Goal: Task Accomplishment & Management: Use online tool/utility

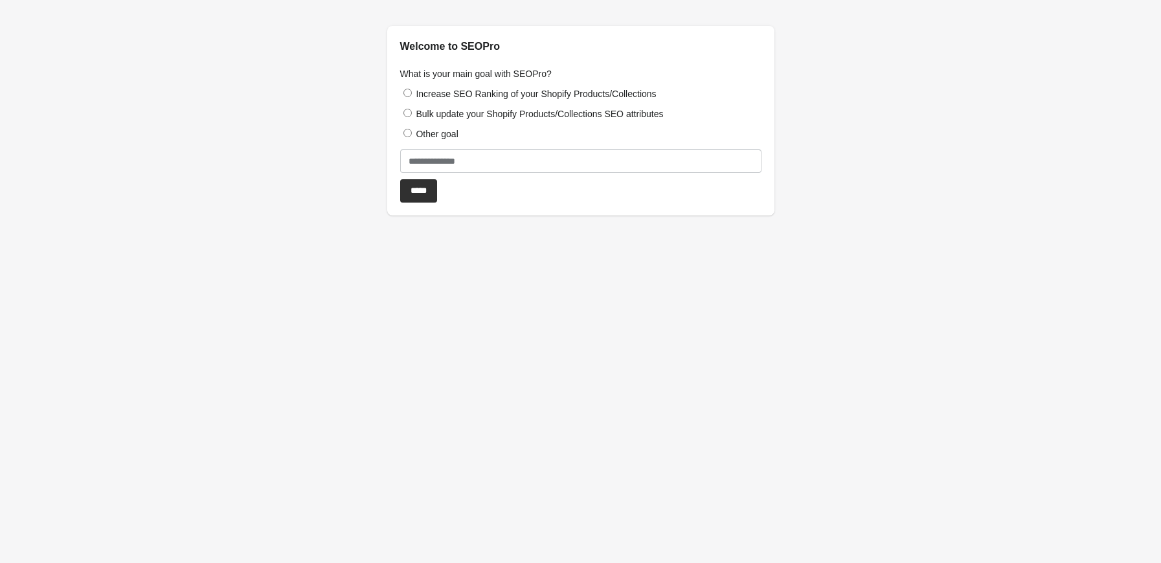
click at [457, 91] on label "Increase SEO Ranking of your Shopify Products/Collections" at bounding box center [536, 94] width 240 height 10
click at [433, 188] on input "*****" at bounding box center [418, 190] width 37 height 23
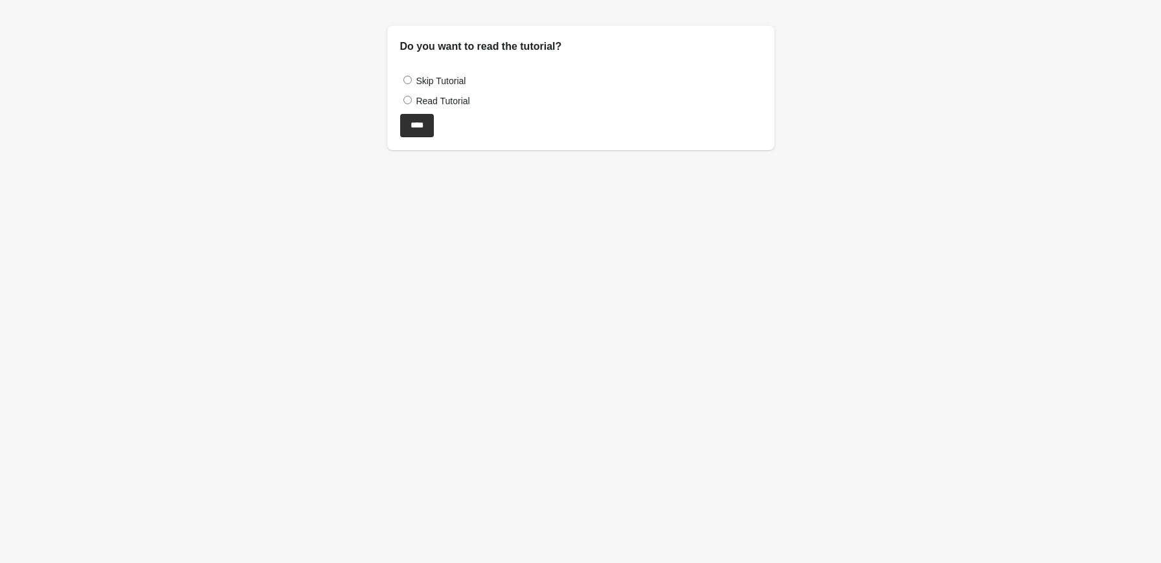
click at [438, 84] on label "Skip Tutorial" at bounding box center [441, 81] width 50 height 10
click at [425, 124] on input "****" at bounding box center [417, 125] width 34 height 23
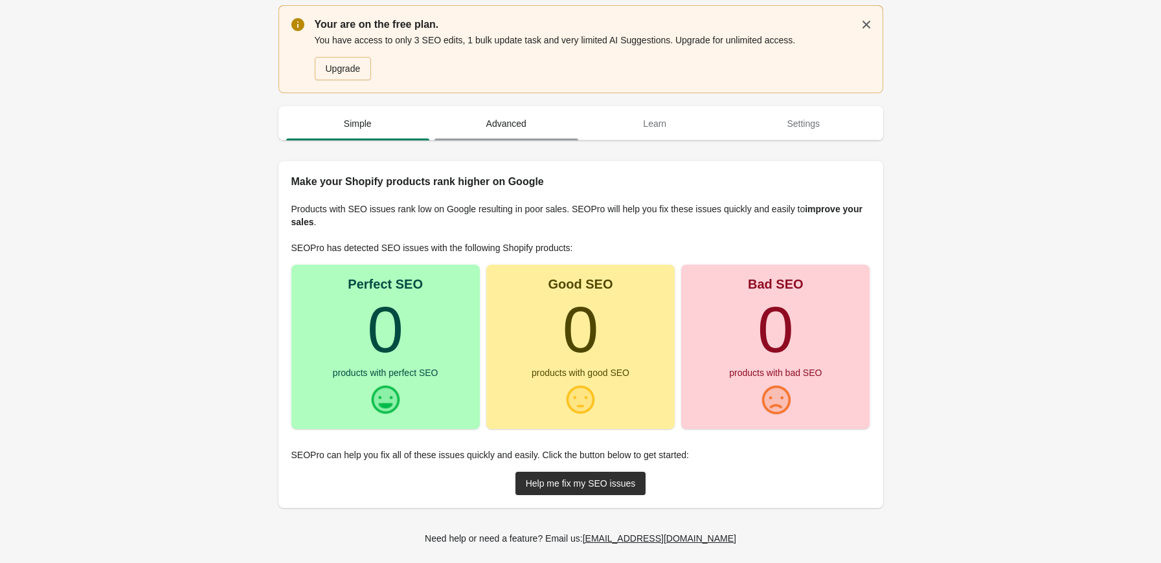
click at [489, 122] on span "Advanced" at bounding box center [507, 123] width 144 height 23
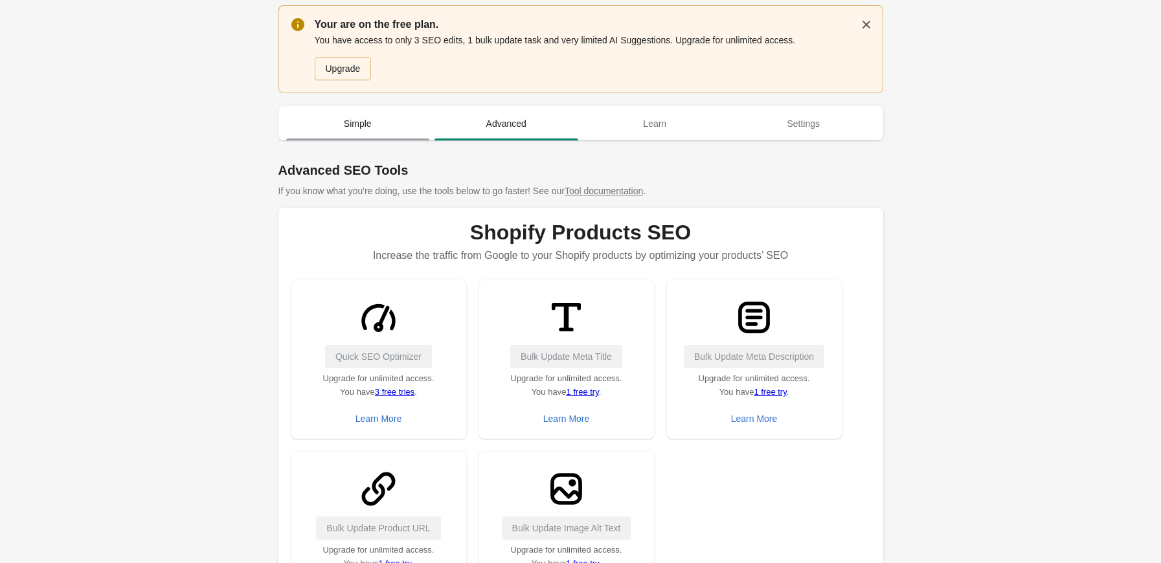
click at [387, 135] on span "Simple" at bounding box center [358, 123] width 144 height 23
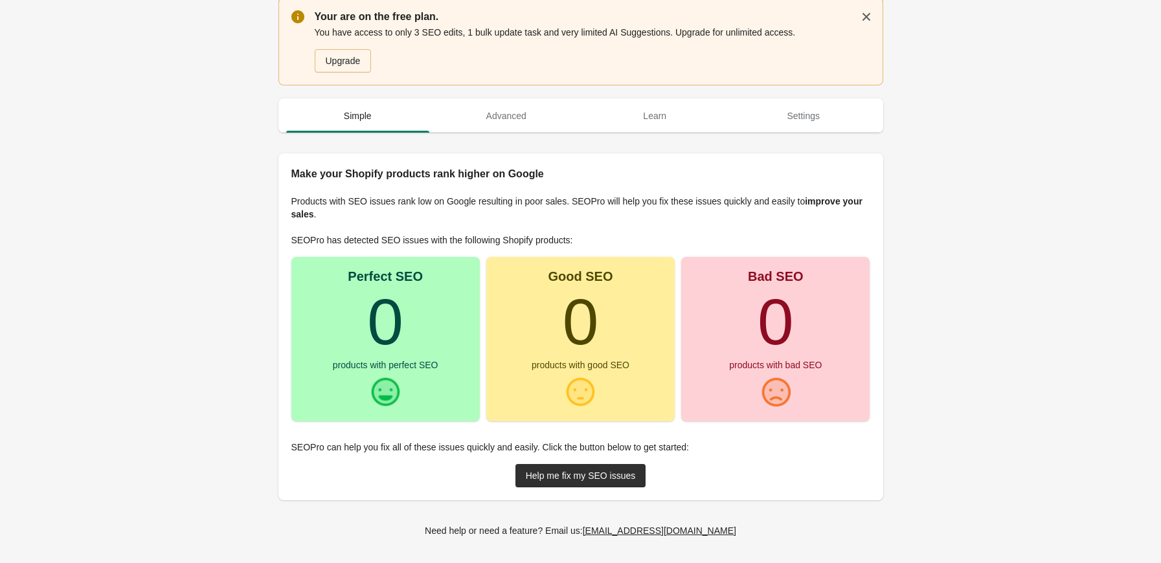
scroll to position [8, 0]
click at [499, 117] on span "Advanced" at bounding box center [507, 115] width 144 height 23
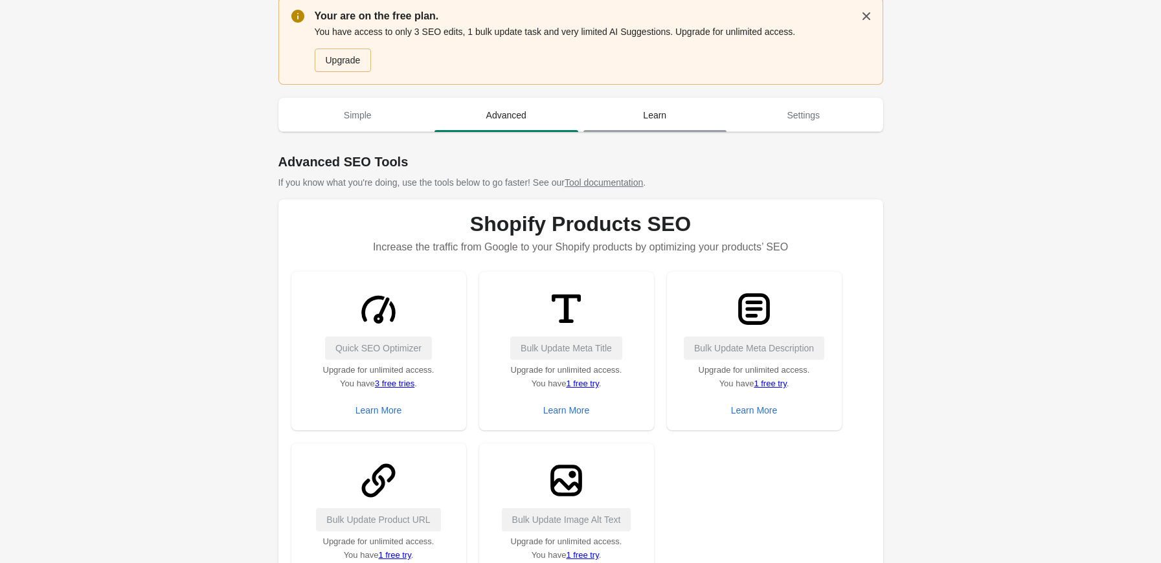
click at [624, 126] on span "Learn" at bounding box center [655, 115] width 144 height 23
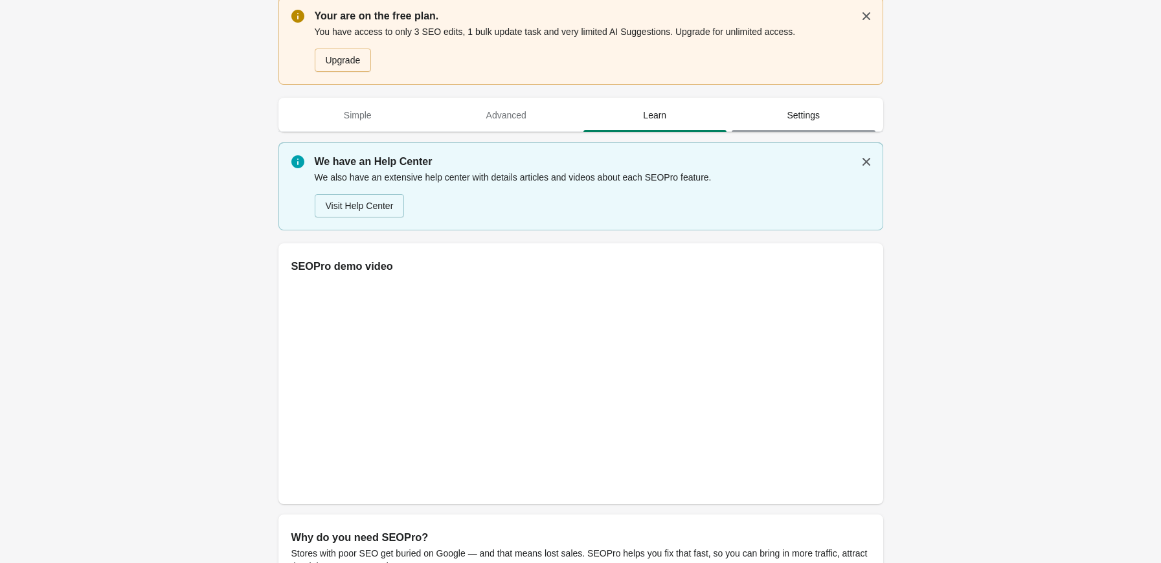
click at [788, 117] on span "Settings" at bounding box center [804, 115] width 144 height 23
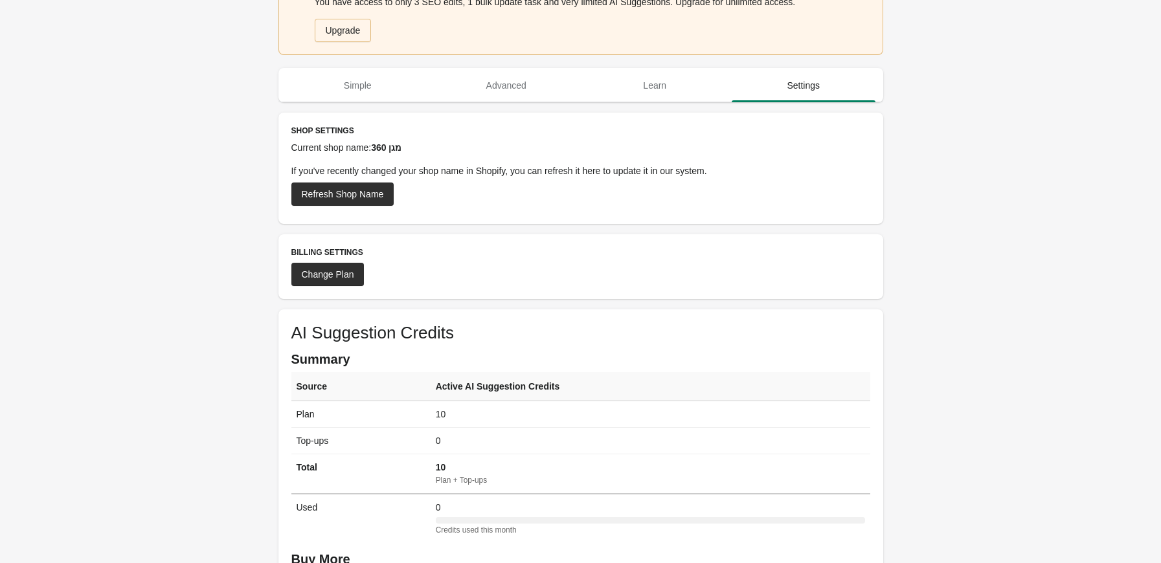
scroll to position [0, 0]
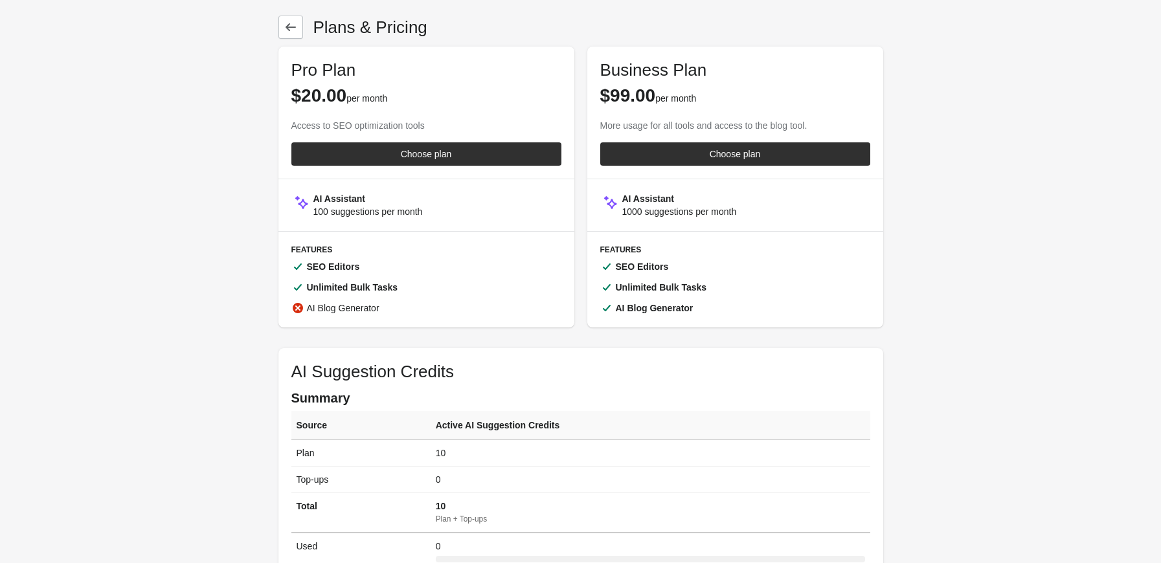
scroll to position [223, 0]
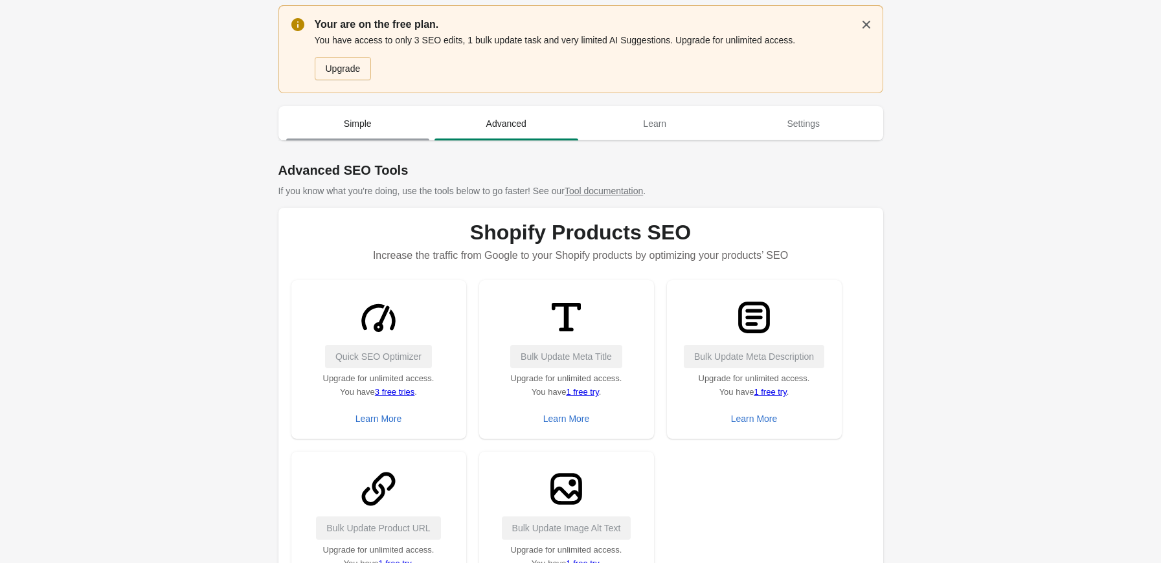
click at [348, 123] on span "Simple" at bounding box center [358, 123] width 144 height 23
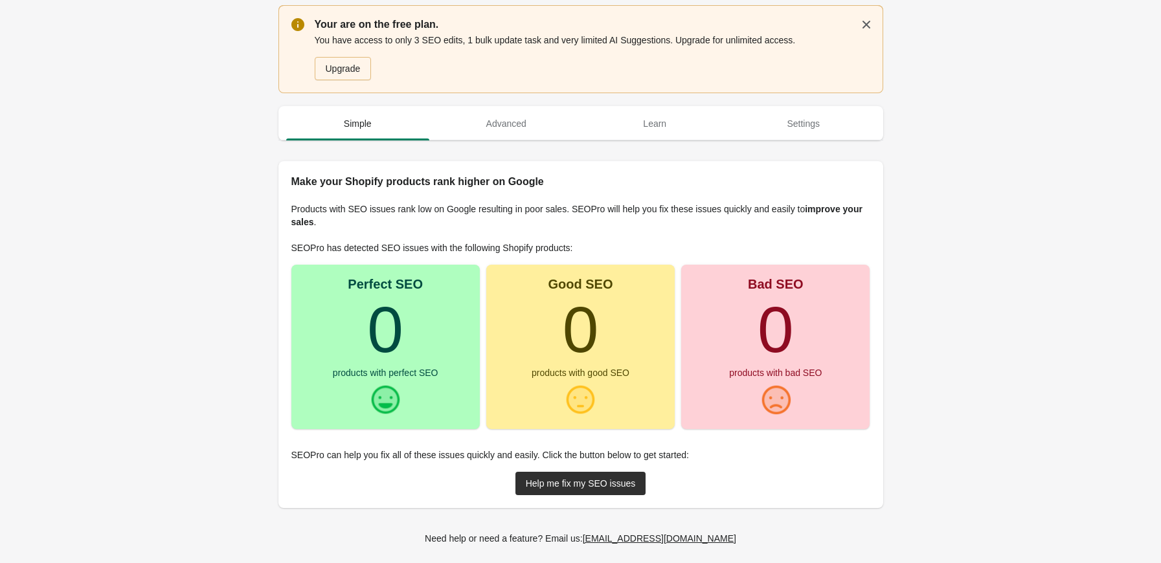
click at [396, 354] on turbo-frame "0" at bounding box center [385, 329] width 36 height 73
click at [856, 20] on button "button" at bounding box center [866, 24] width 23 height 23
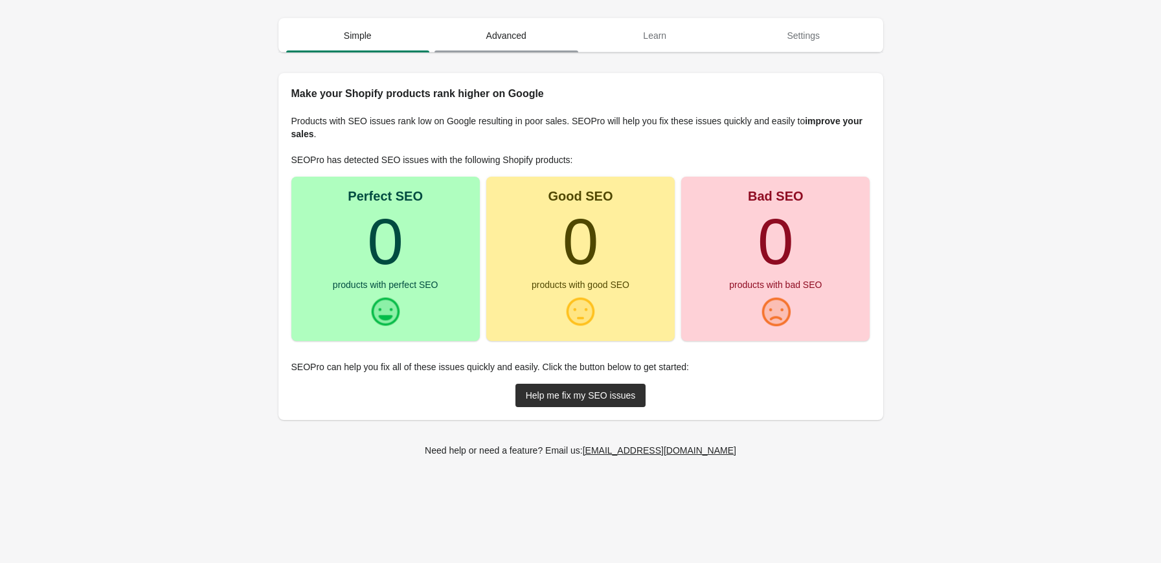
click at [560, 41] on span "Advanced" at bounding box center [507, 35] width 144 height 23
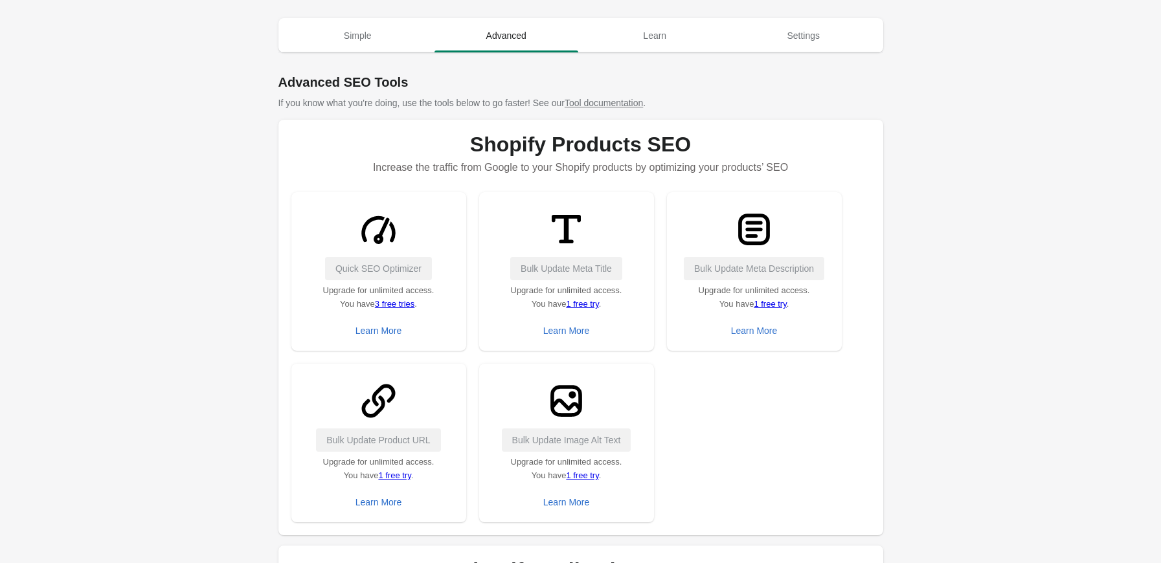
click at [585, 475] on link "1 free try" at bounding box center [582, 476] width 32 height 10
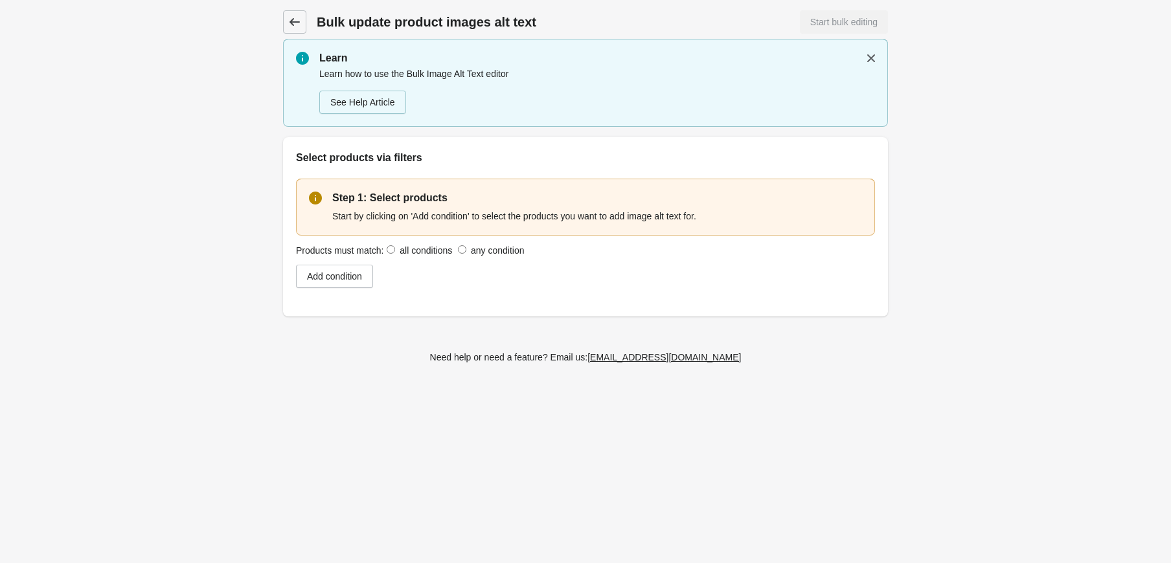
click at [286, 28] on link at bounding box center [294, 21] width 23 height 23
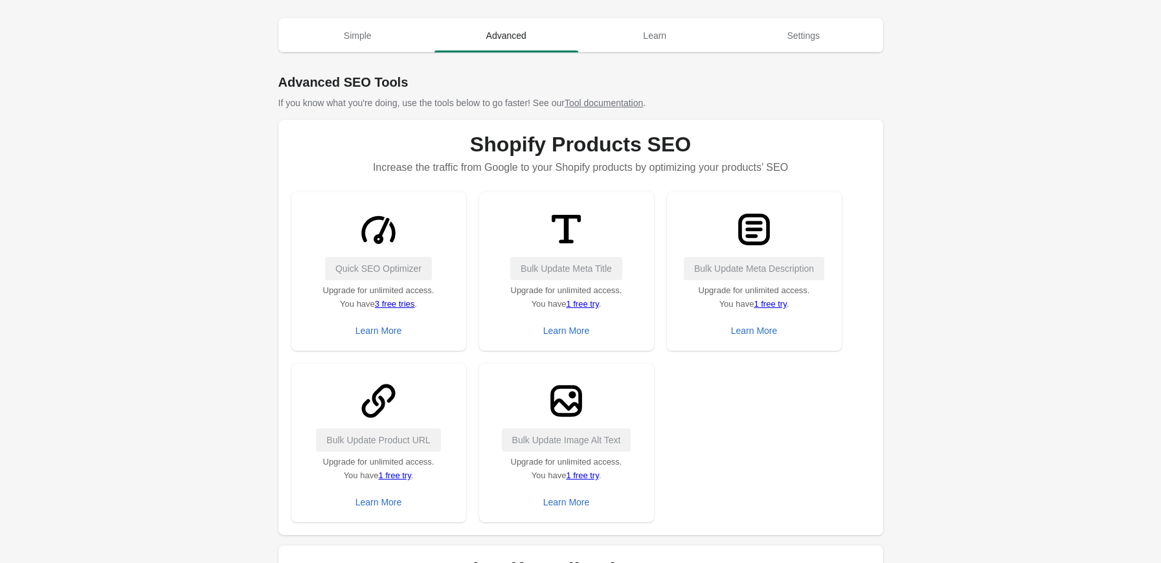
click at [389, 303] on link "3 free tries" at bounding box center [395, 304] width 40 height 10
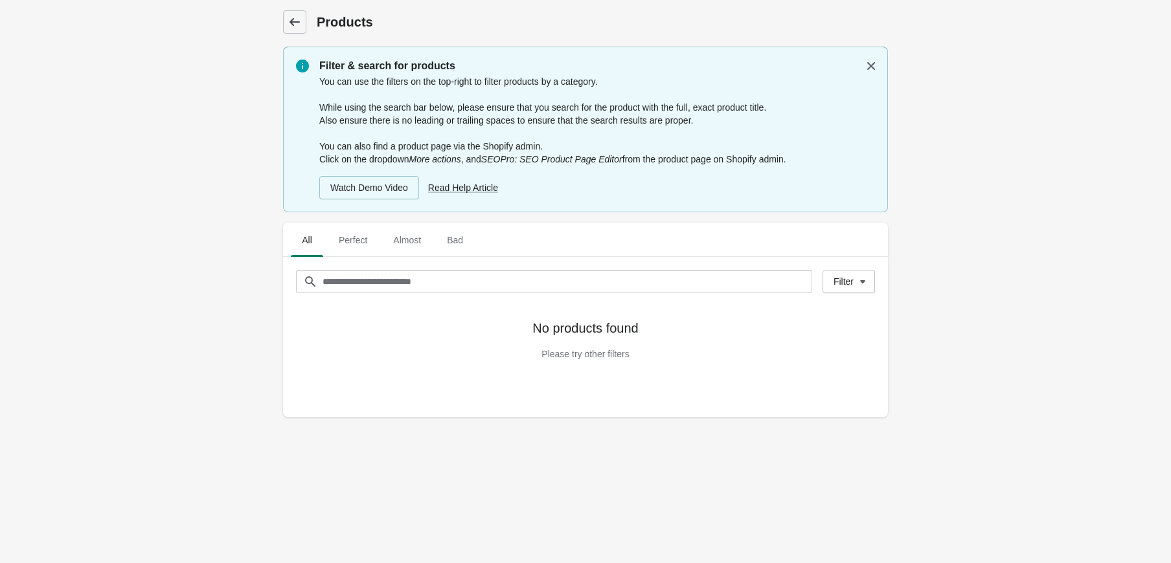
click at [300, 24] on icon at bounding box center [294, 22] width 13 height 13
